Goal: Transaction & Acquisition: Obtain resource

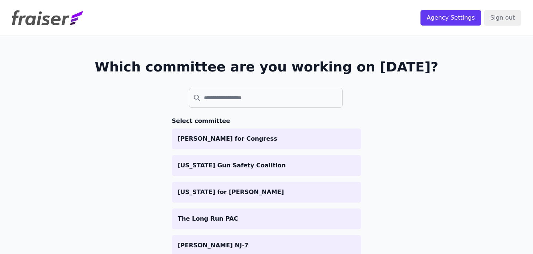
click at [222, 101] on input "search" at bounding box center [266, 98] width 154 height 20
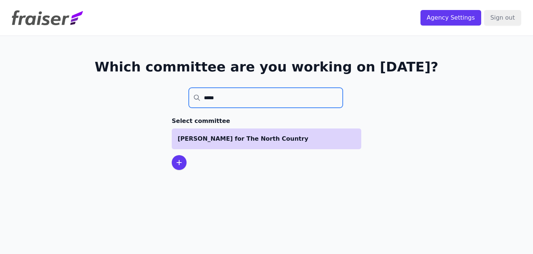
type input "*****"
click at [216, 142] on p "[PERSON_NAME] for The North Country" at bounding box center [267, 138] width 178 height 9
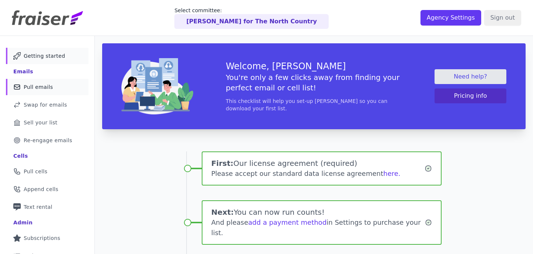
click at [44, 90] on span "Pull emails" at bounding box center [38, 86] width 29 height 7
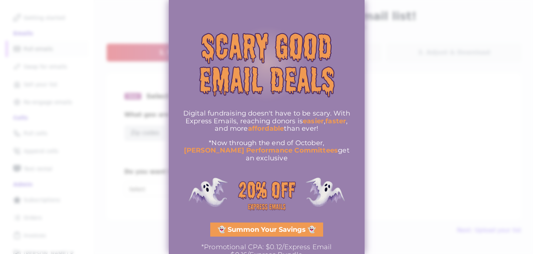
scroll to position [49, 0]
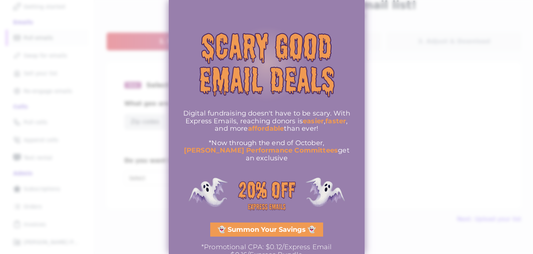
click at [396, 145] on div at bounding box center [266, 127] width 533 height 254
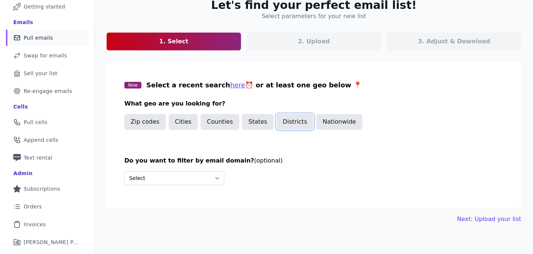
click at [288, 120] on button "Districts" at bounding box center [294, 122] width 37 height 16
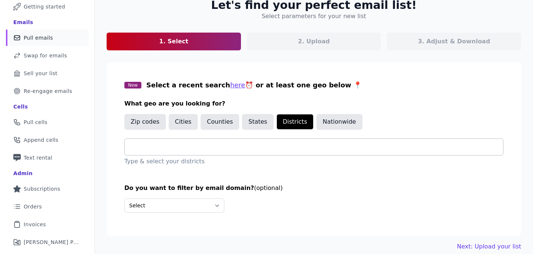
click at [217, 140] on div at bounding box center [317, 147] width 372 height 16
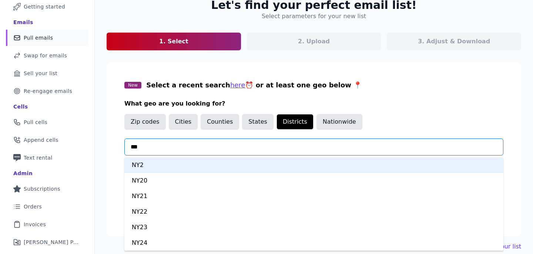
type input "****"
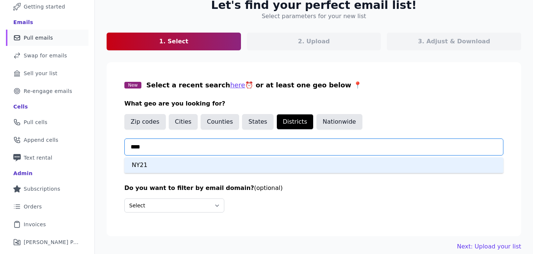
click at [179, 164] on div "NY21" at bounding box center [313, 165] width 379 height 16
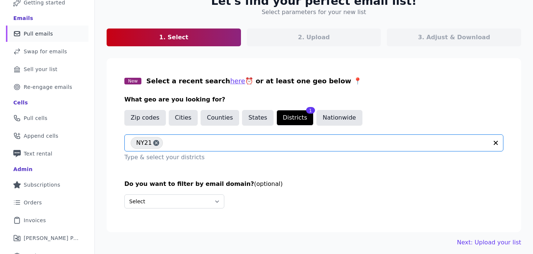
scroll to position [57, 0]
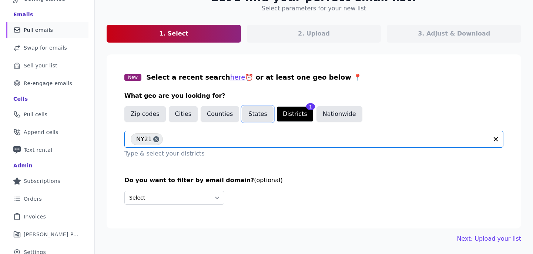
click at [248, 115] on button "States" at bounding box center [257, 114] width 31 height 16
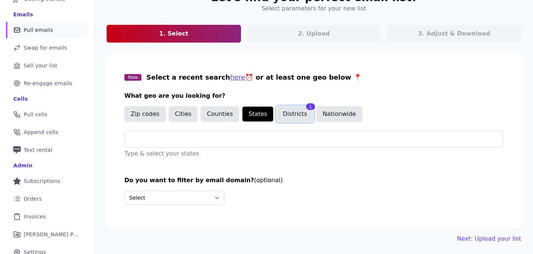
click at [289, 111] on button "Districts" at bounding box center [294, 114] width 37 height 16
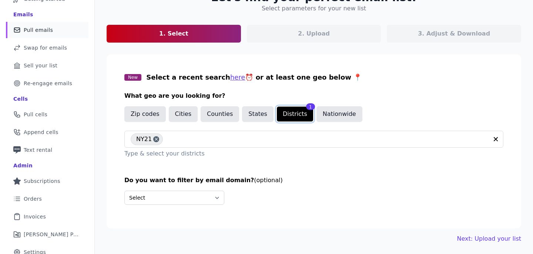
scroll to position [81, 0]
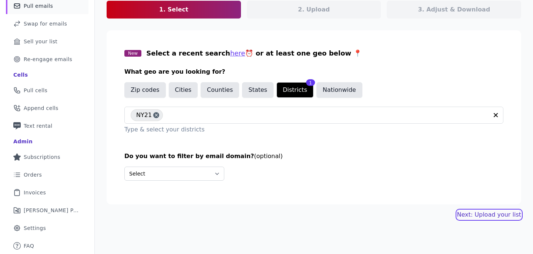
click at [484, 211] on link "Next: Upload your list" at bounding box center [489, 214] width 64 height 9
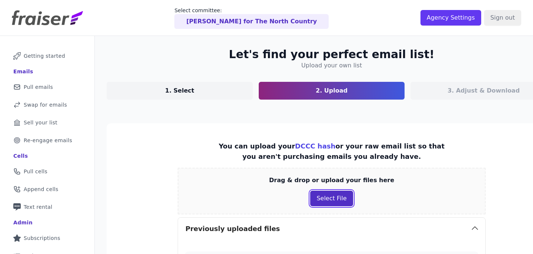
click at [310, 196] on button "Select File" at bounding box center [331, 199] width 43 height 16
click at [322, 190] on div "Drag & drop or upload your files here Select File" at bounding box center [332, 191] width 308 height 47
click at [319, 196] on button "Select File" at bounding box center [331, 199] width 43 height 16
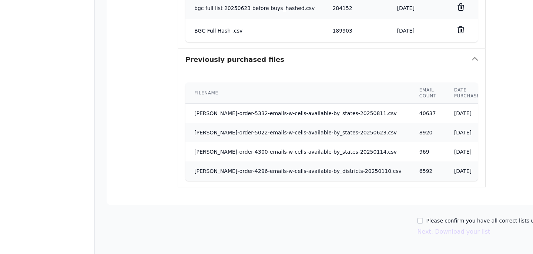
scroll to position [356, 0]
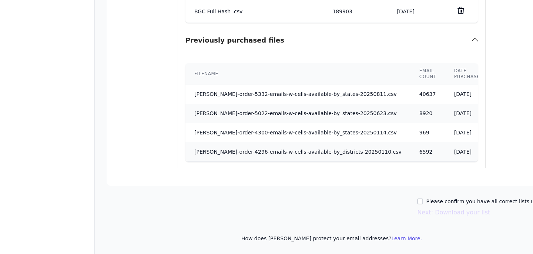
click at [417, 201] on div "Please confirm you have all correct lists uploaded." at bounding box center [487, 201] width 140 height 7
click at [417, 201] on input "Please confirm you have all correct lists uploaded." at bounding box center [420, 201] width 6 height 6
checkbox input "true"
click at [417, 214] on button "Next: Download your list" at bounding box center [453, 212] width 73 height 9
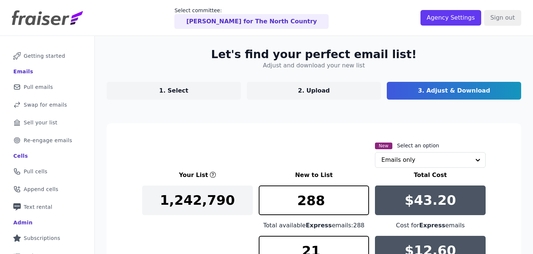
scroll to position [67, 0]
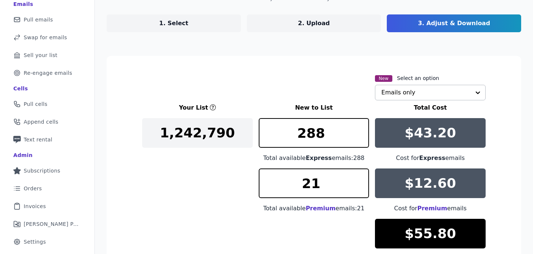
click at [410, 86] on input "text" at bounding box center [425, 92] width 89 height 15
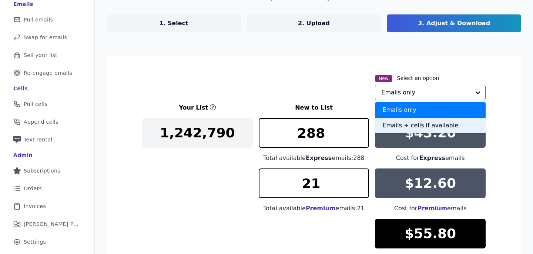
click at [410, 120] on div "Emails + cells if available" at bounding box center [430, 126] width 111 height 16
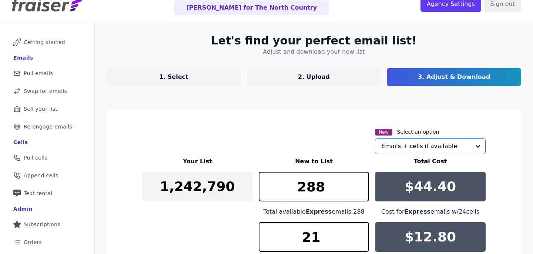
scroll to position [0, 0]
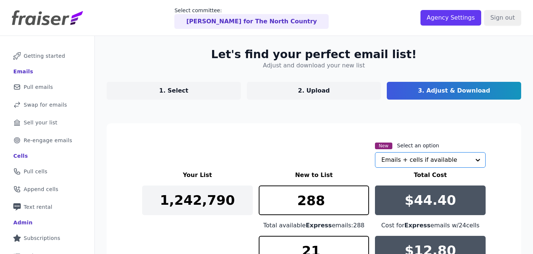
click at [205, 94] on link "1. Select" at bounding box center [174, 91] width 134 height 18
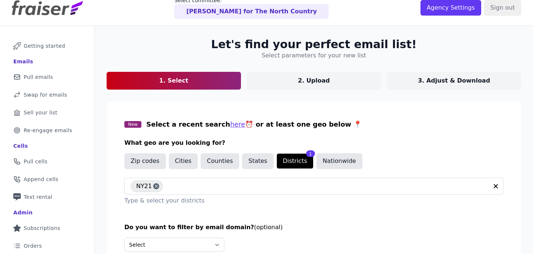
scroll to position [19, 0]
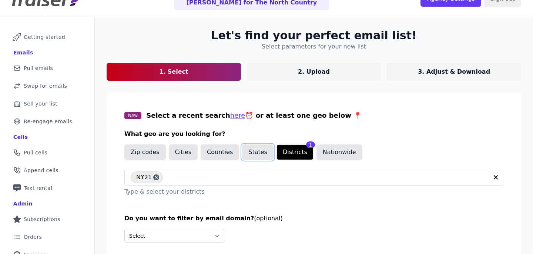
click at [250, 152] on button "States" at bounding box center [257, 152] width 31 height 16
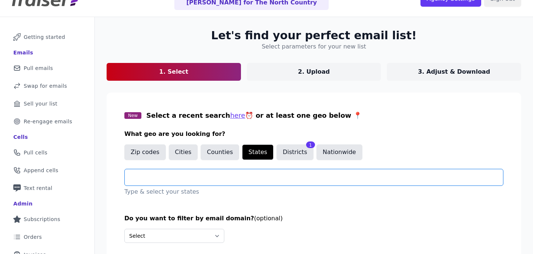
click at [231, 177] on input "text" at bounding box center [317, 177] width 372 height 9
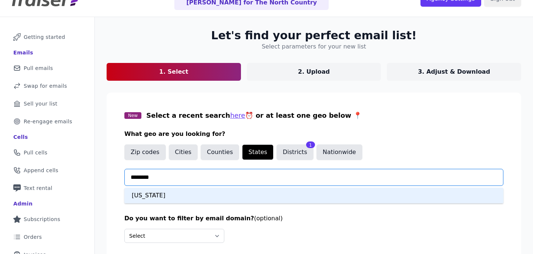
type input "********"
click at [188, 203] on section "New Select a recent search here ⏰ or at least one geo below 📍 What geo are you …" at bounding box center [314, 180] width 414 height 174
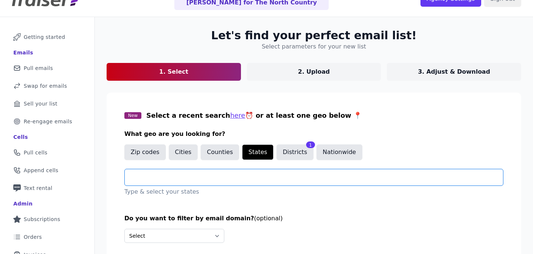
click at [246, 181] on input "text" at bounding box center [317, 177] width 372 height 9
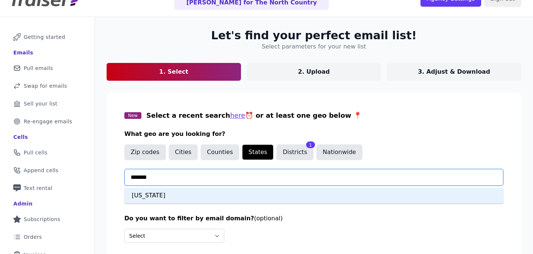
type input "********"
click at [211, 199] on div "New York" at bounding box center [313, 196] width 379 height 16
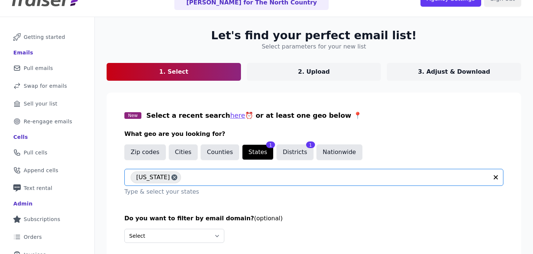
scroll to position [81, 0]
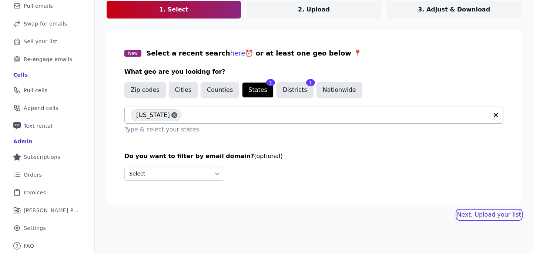
click at [490, 217] on link "Next: Upload your list" at bounding box center [489, 214] width 64 height 9
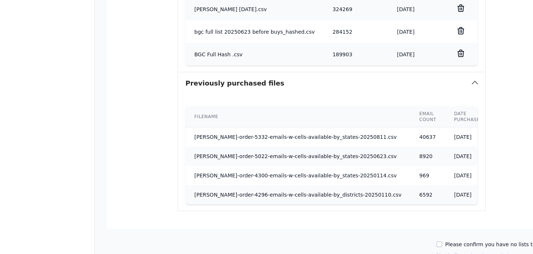
scroll to position [379, 0]
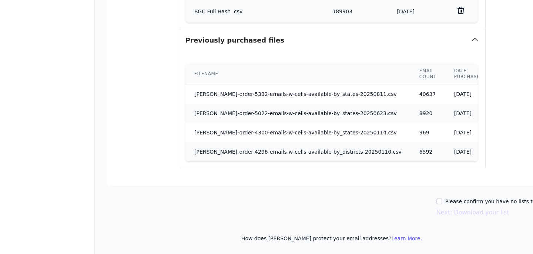
click at [457, 198] on label "Please confirm you have no lists to upload." at bounding box center [500, 201] width 111 height 7
click at [442, 198] on input "Please confirm you have no lists to upload." at bounding box center [439, 201] width 6 height 6
checkbox input "true"
click at [454, 212] on button "Next: Download your list" at bounding box center [472, 212] width 73 height 9
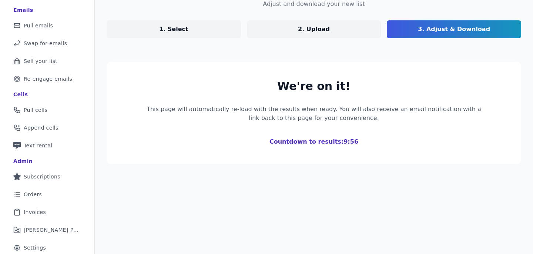
scroll to position [67, 0]
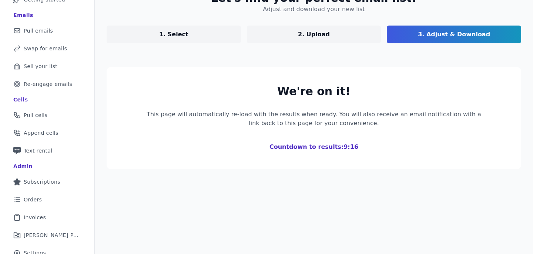
click at [388, 71] on section "We're on it! This page will automatically re-load with the results when ready. …" at bounding box center [314, 118] width 414 height 102
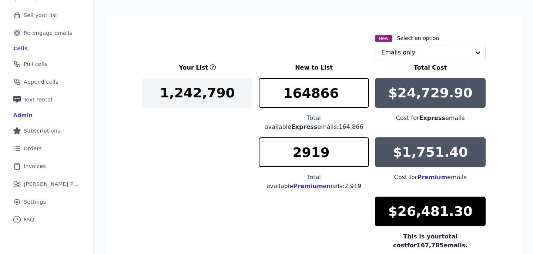
scroll to position [126, 0]
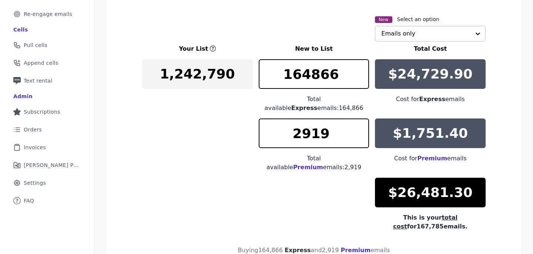
click at [429, 29] on input "text" at bounding box center [425, 33] width 89 height 15
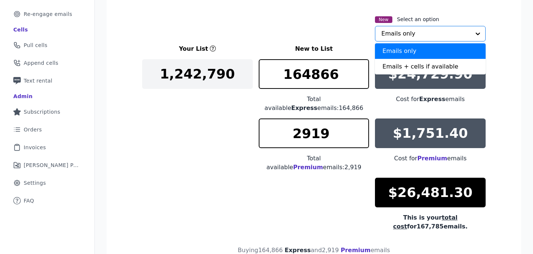
click at [422, 58] on div "Emails only" at bounding box center [430, 51] width 111 height 16
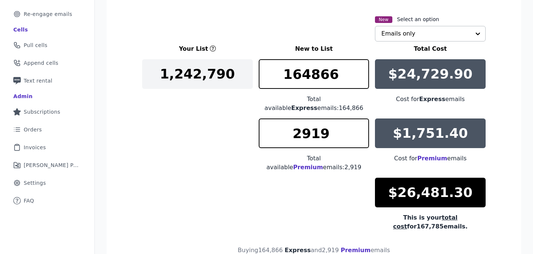
click at [419, 43] on section "New Select an option Emails only Your List New to List Total Cost 1,242,790 164…" at bounding box center [314, 151] width 414 height 309
click at [417, 37] on input "text" at bounding box center [425, 33] width 89 height 15
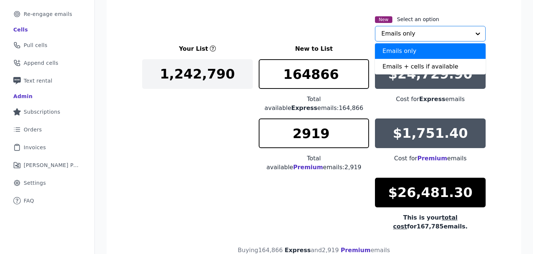
click at [429, 33] on input "text" at bounding box center [425, 33] width 89 height 15
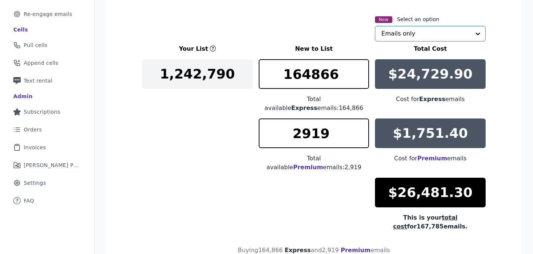
click at [429, 33] on input "text" at bounding box center [425, 33] width 89 height 15
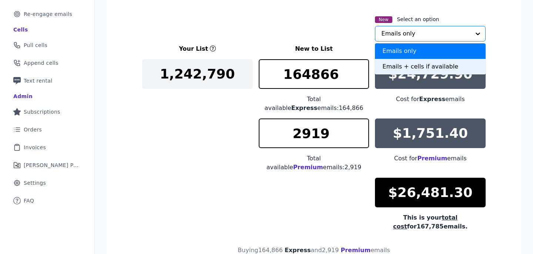
click at [407, 69] on div "Emails + cells if available" at bounding box center [430, 67] width 111 height 16
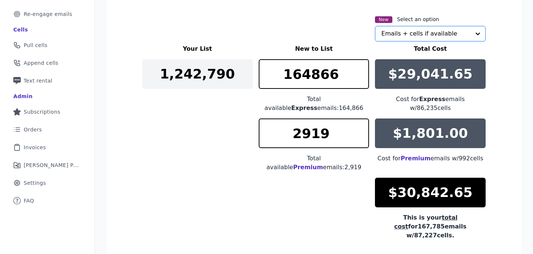
click at [507, 96] on section "New Select an option Option Emails + cells if available, selected. Select is fo…" at bounding box center [314, 156] width 414 height 318
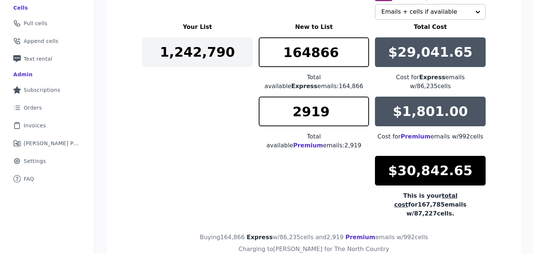
scroll to position [0, 0]
